Goal: Task Accomplishment & Management: Manage account settings

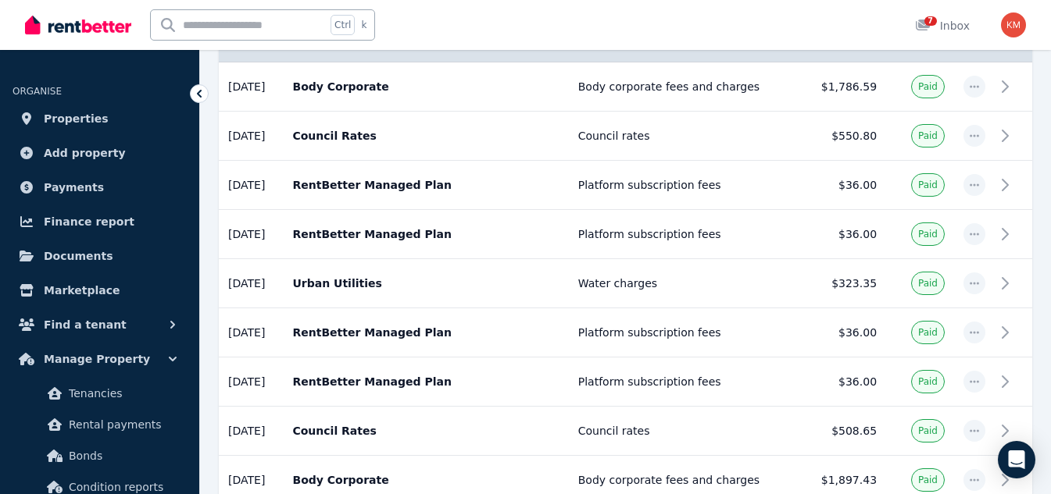
scroll to position [327, 0]
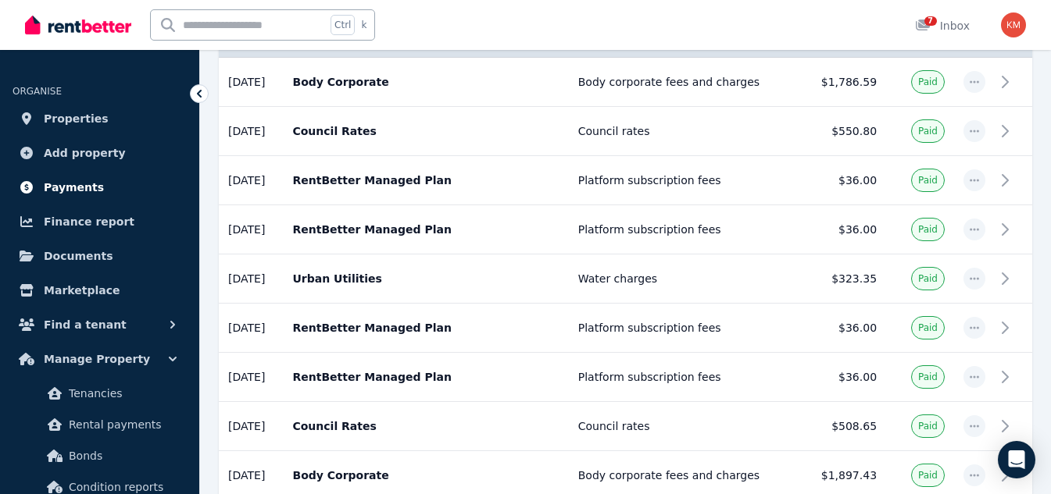
click at [53, 187] on span "Payments" at bounding box center [74, 187] width 60 height 19
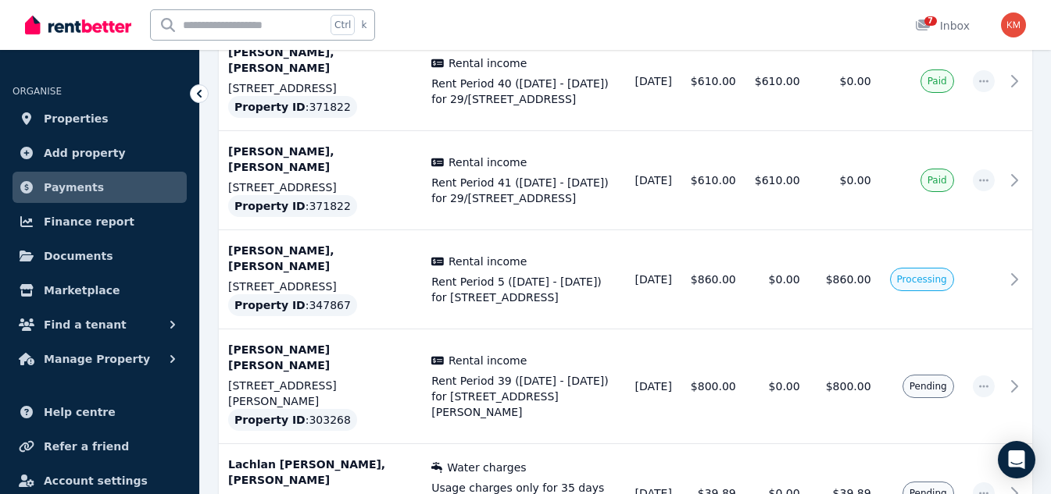
scroll to position [680, 0]
click at [70, 118] on span "Properties" at bounding box center [76, 118] width 65 height 19
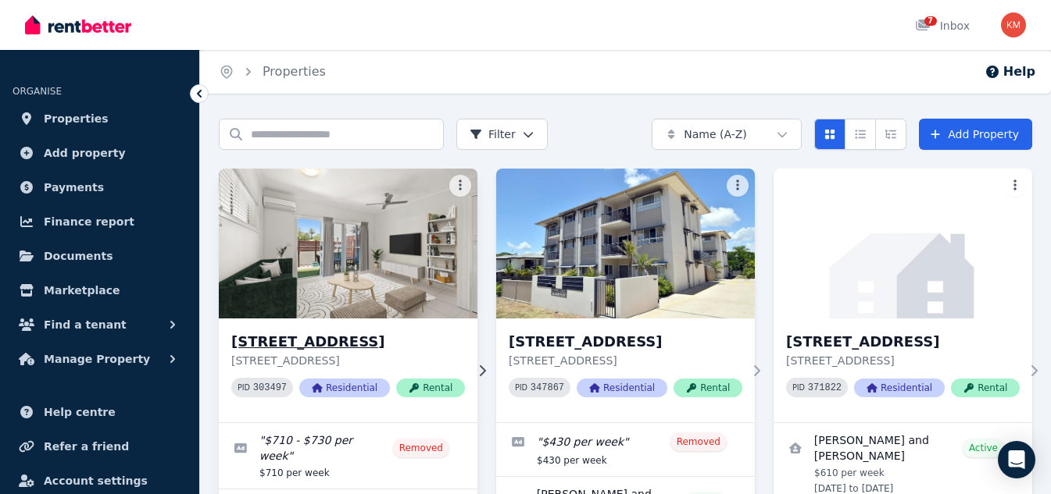
click at [284, 262] on img at bounding box center [348, 244] width 272 height 158
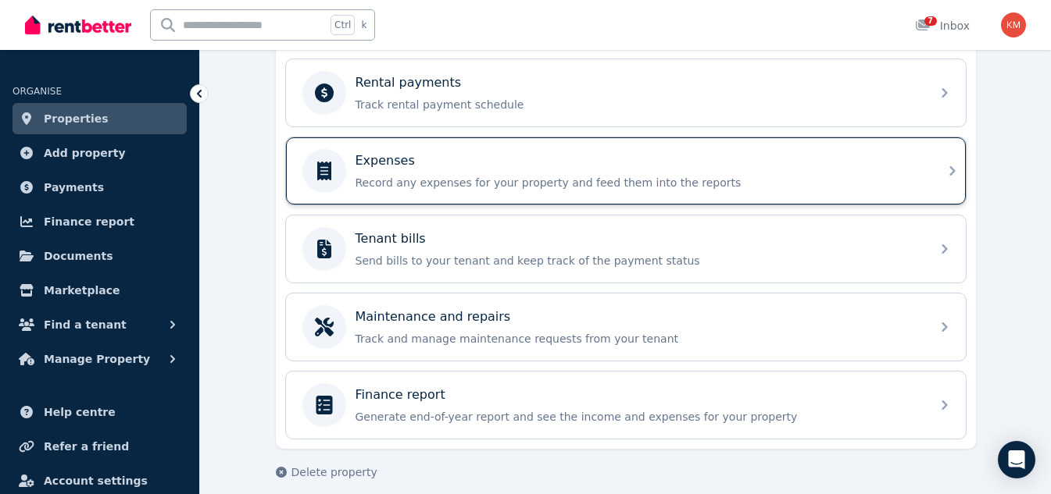
scroll to position [670, 0]
click at [482, 318] on p "Maintenance and repairs" at bounding box center [432, 316] width 155 height 19
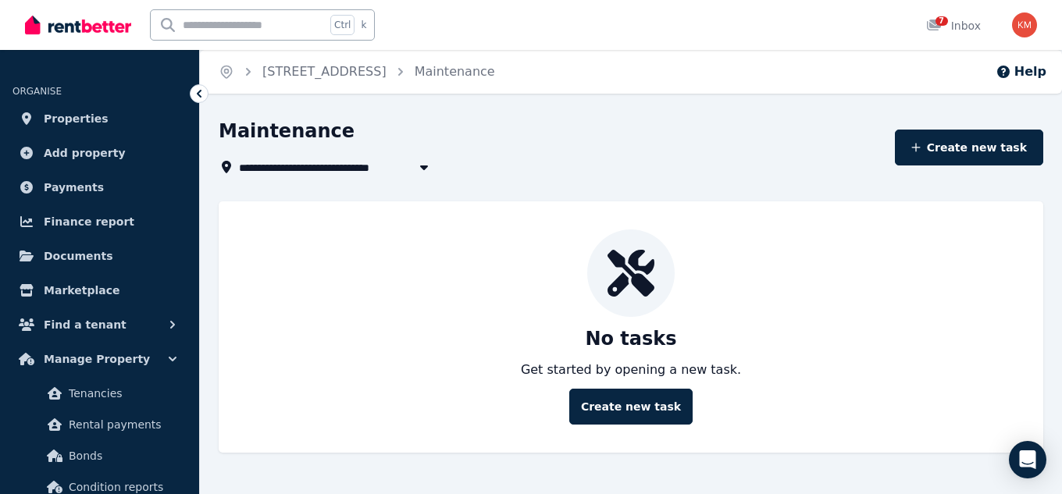
click at [196, 94] on icon at bounding box center [199, 94] width 16 height 16
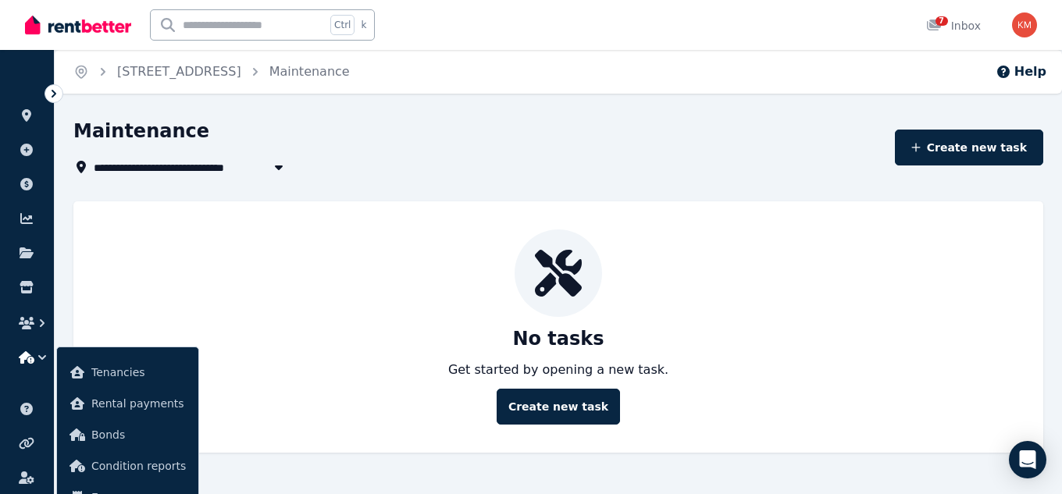
click at [54, 92] on icon at bounding box center [54, 94] width 5 height 8
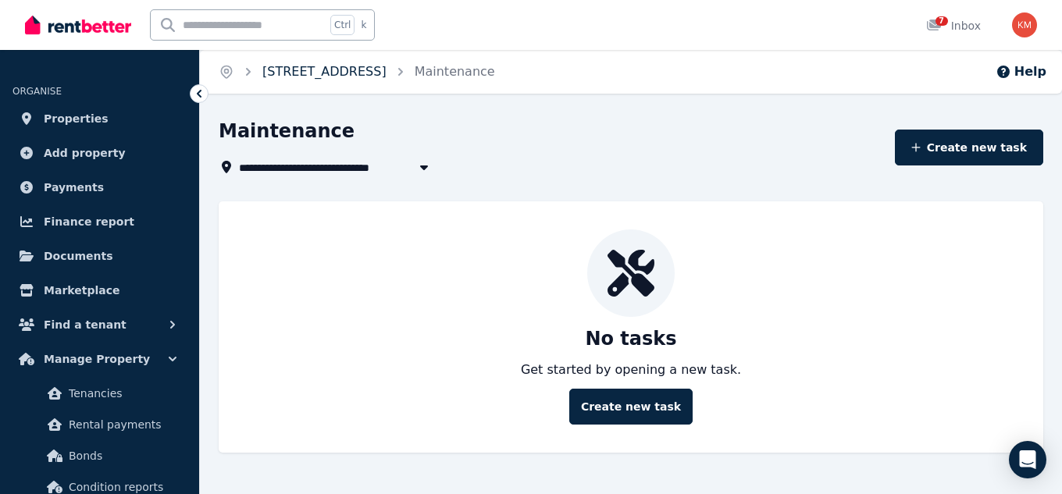
click at [387, 72] on link "[STREET_ADDRESS]" at bounding box center [324, 71] width 124 height 15
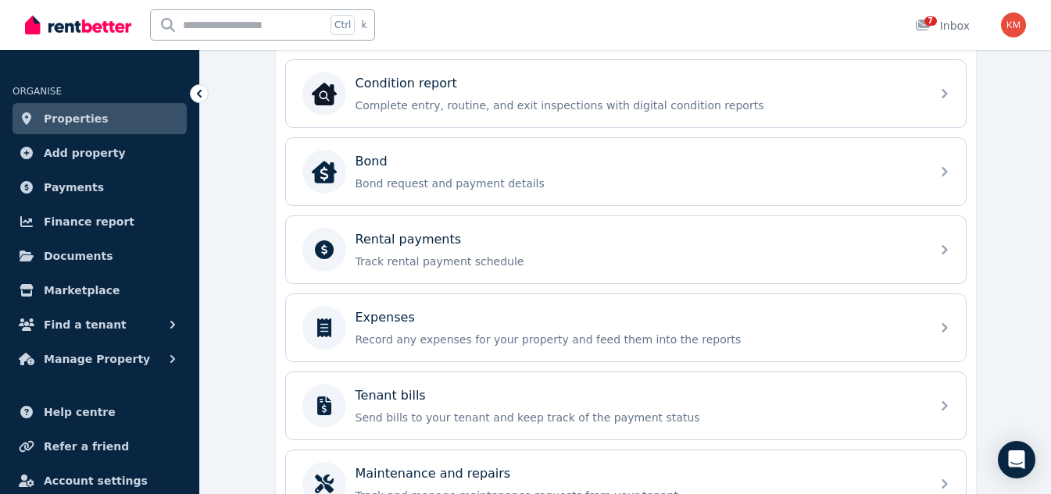
scroll to position [514, 0]
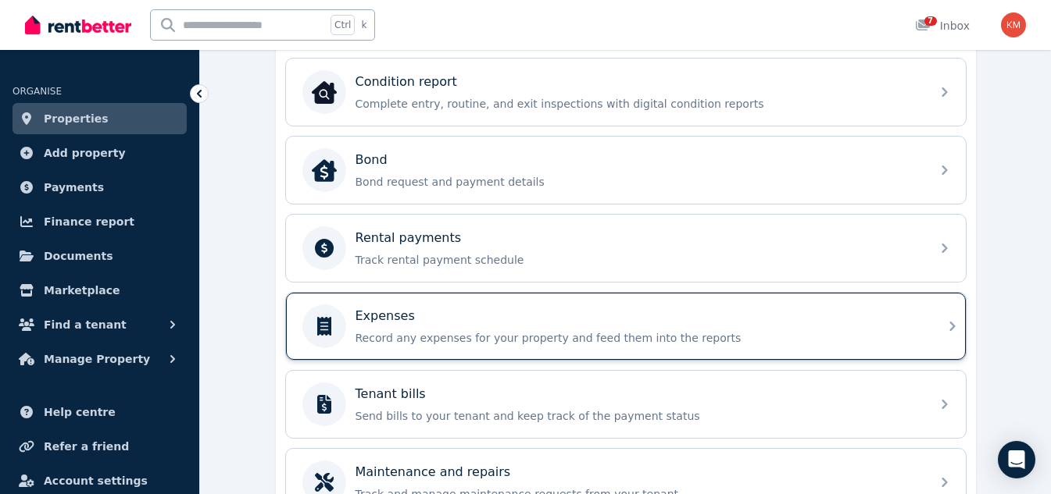
click at [461, 338] on p "Record any expenses for your property and feed them into the reports" at bounding box center [638, 338] width 566 height 16
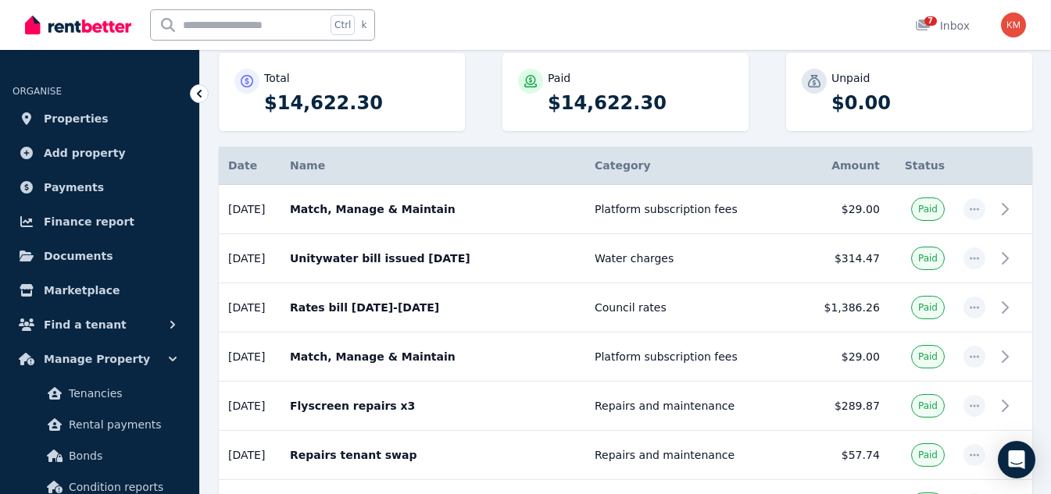
scroll to position [201, 0]
click at [561, 404] on p "Flyscreen repairs x3" at bounding box center [433, 406] width 286 height 16
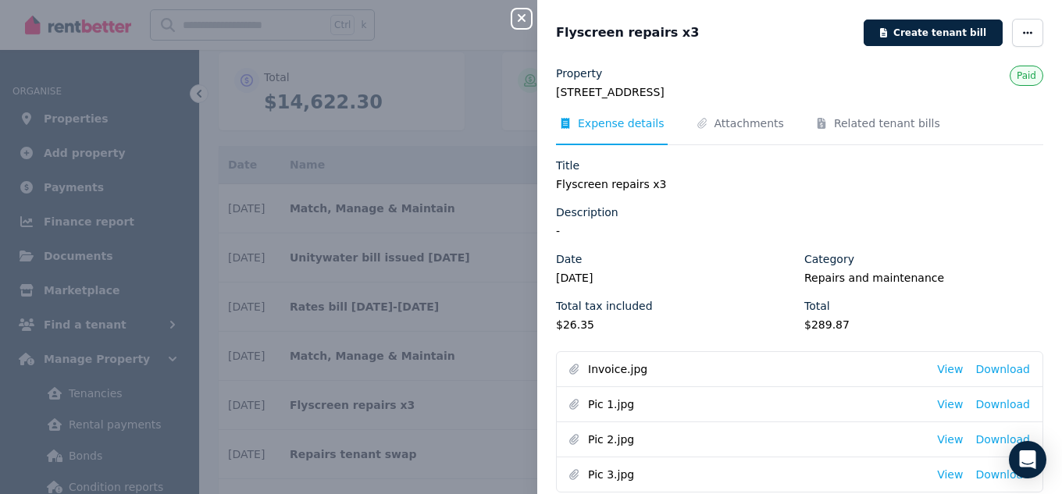
click at [521, 17] on icon "button" at bounding box center [522, 18] width 8 height 8
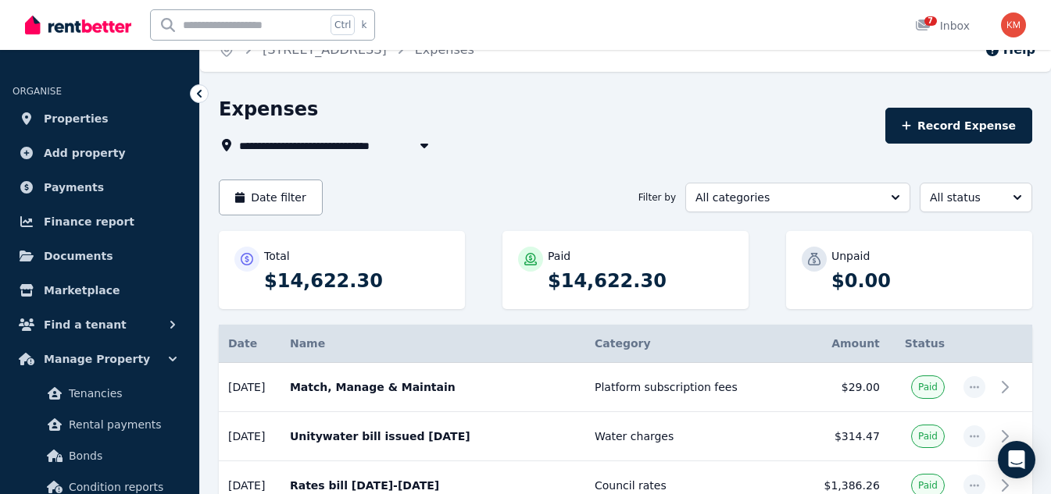
scroll to position [0, 0]
